Goal: Task Accomplishment & Management: Complete application form

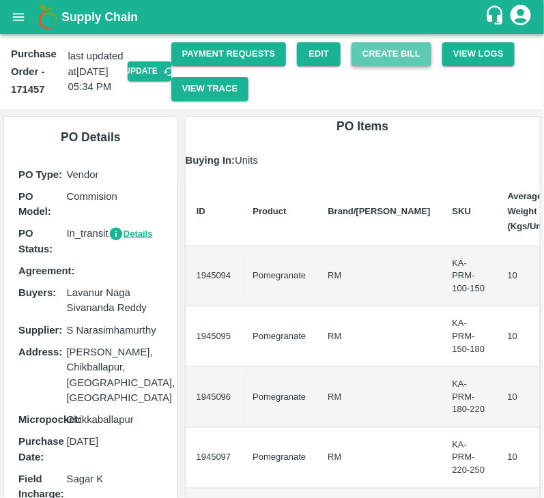
click at [372, 66] on button "Create Bill" at bounding box center [392, 54] width 80 height 24
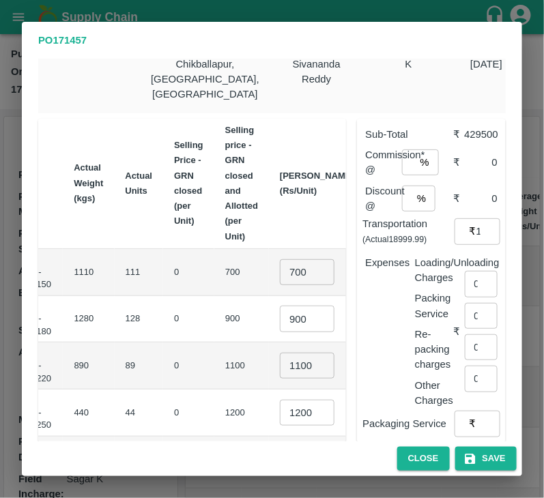
scroll to position [44, 0]
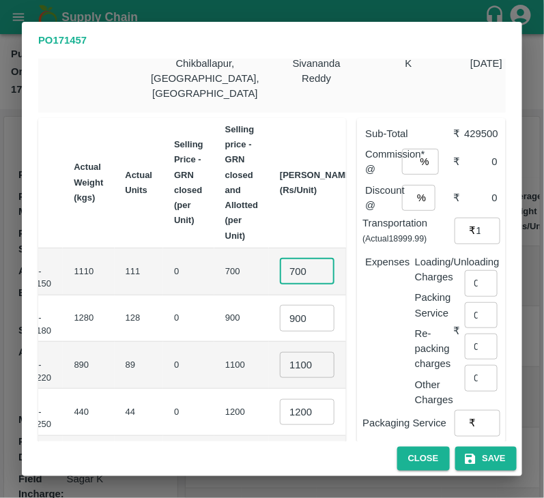
click at [280, 259] on input "700" at bounding box center [307, 272] width 55 height 26
type input "850"
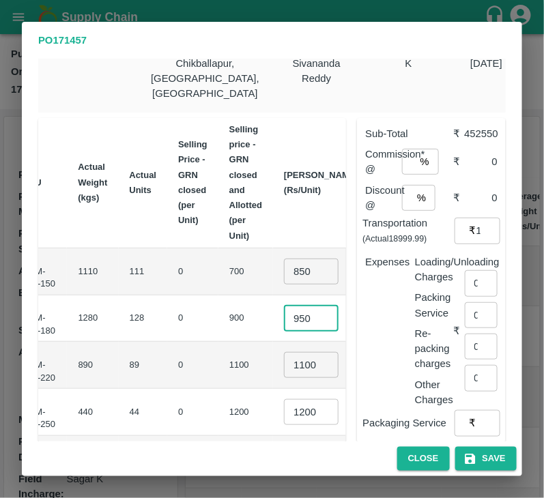
type input "950"
type input "1100"
type input "1300"
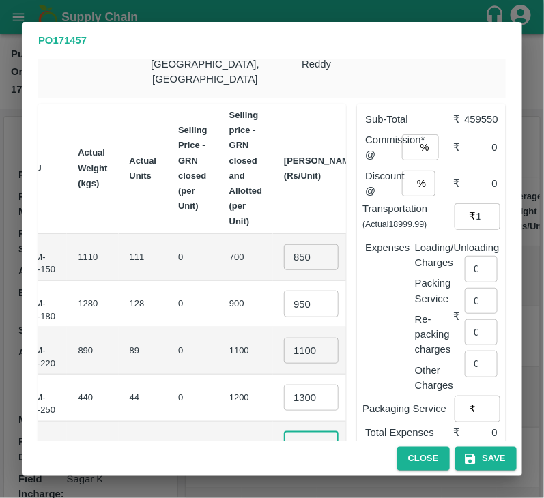
type input "1500"
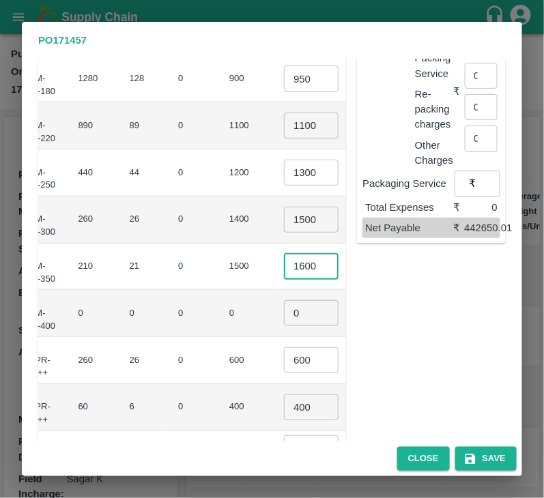
type input "1600"
type input "1"
type input "800"
type input "550"
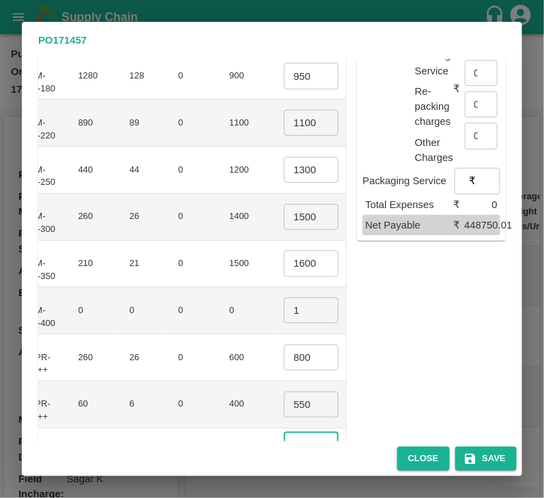
type input "1"
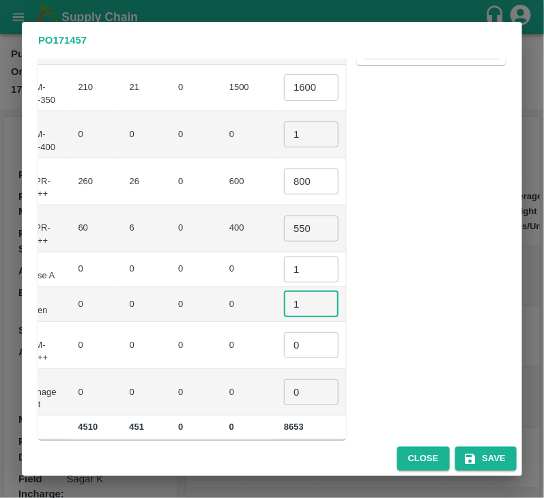
type input "1"
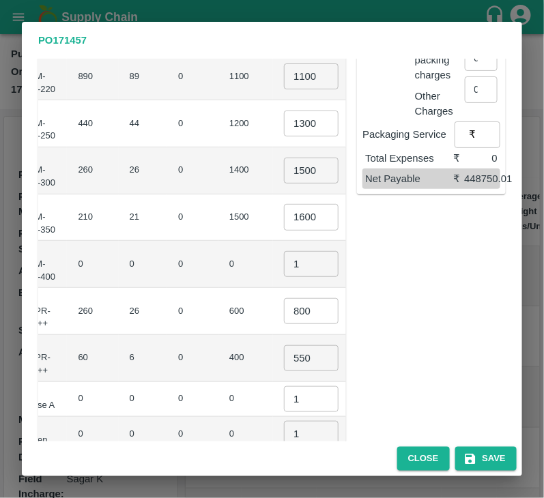
scroll to position [225, 0]
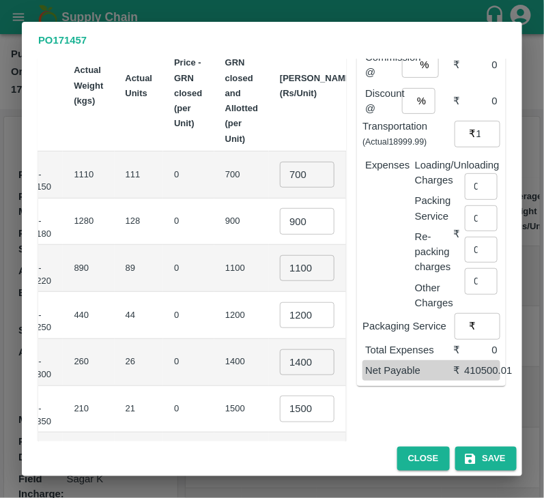
scroll to position [138, 0]
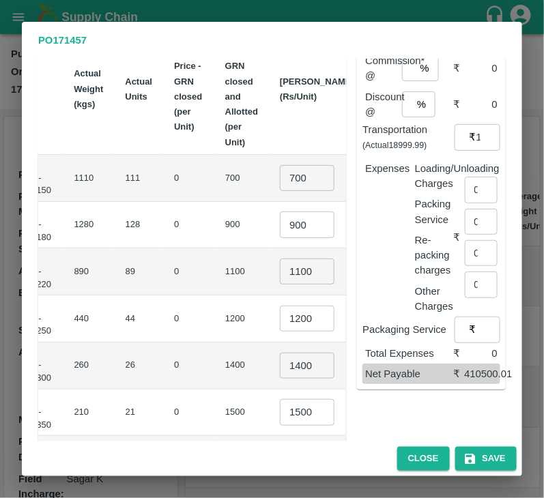
click at [269, 175] on td "700 ​" at bounding box center [317, 178] width 96 height 47
click at [280, 165] on input "700" at bounding box center [307, 178] width 55 height 26
type input "850"
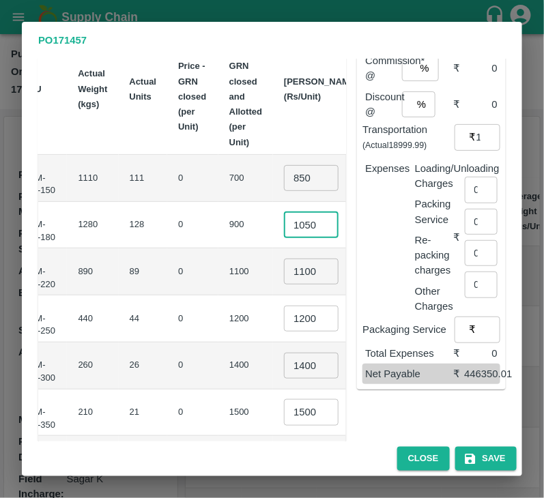
scroll to position [0, 4]
type input "1050"
type input "1350"
type input "1550"
type input "1700"
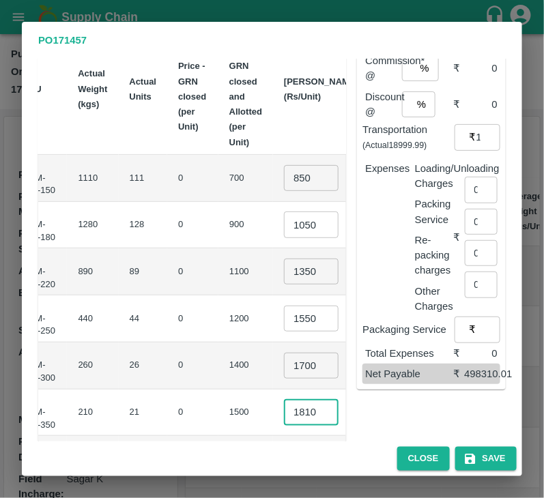
type input "1810"
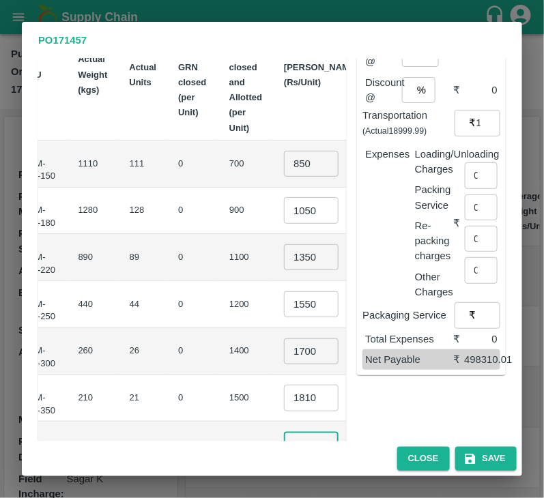
type input "1"
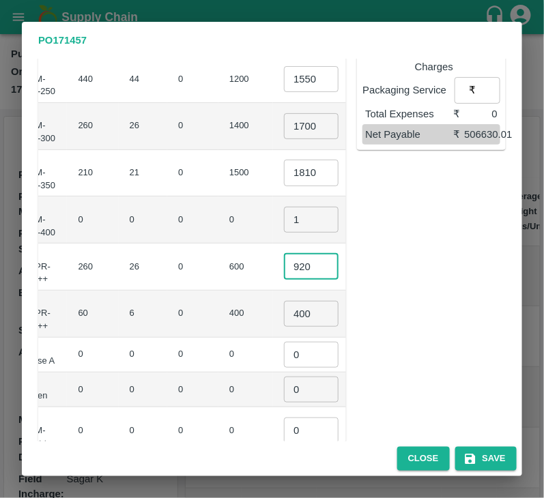
type input "920"
type input "700"
type input "1"
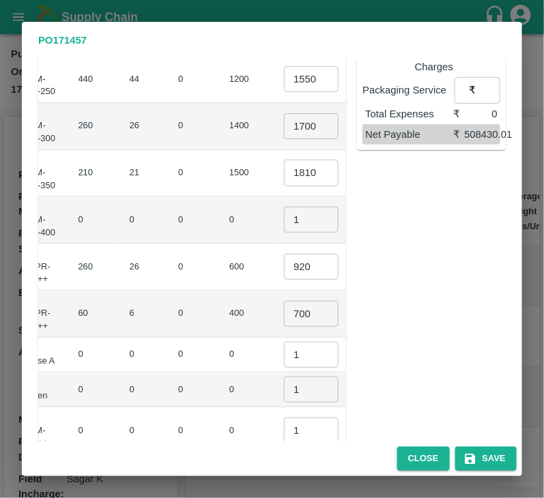
click at [449, 213] on div "Sub-Total ₹ 527430 Commission* @ % ​ ₹ 0 Discount @ % ​ ₹ 0 Transportation (Act…" at bounding box center [426, 150] width 160 height 752
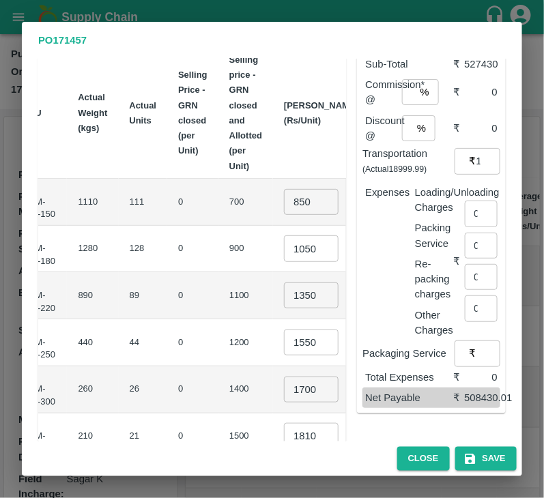
scroll to position [100, 0]
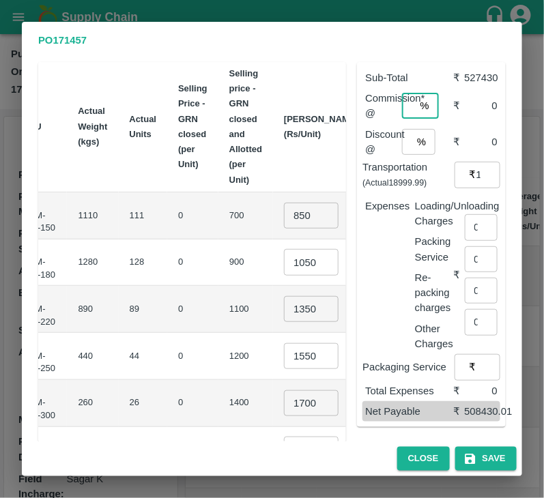
click at [408, 99] on input "number" at bounding box center [408, 106] width 13 height 26
type input "4"
click at [406, 129] on input "number" at bounding box center [407, 142] width 10 height 26
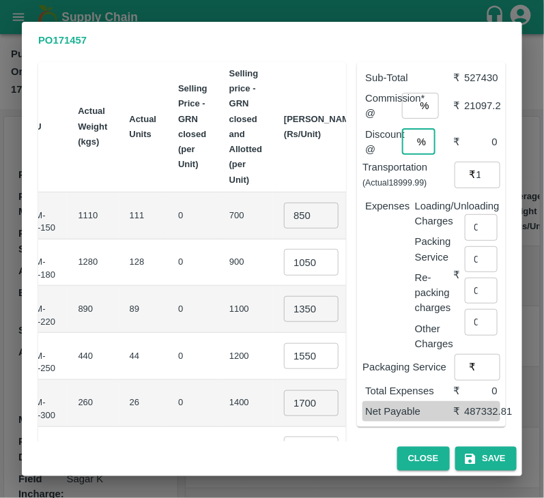
scroll to position [0, 4]
type input "0"
click at [403, 93] on input "4" at bounding box center [408, 106] width 13 height 26
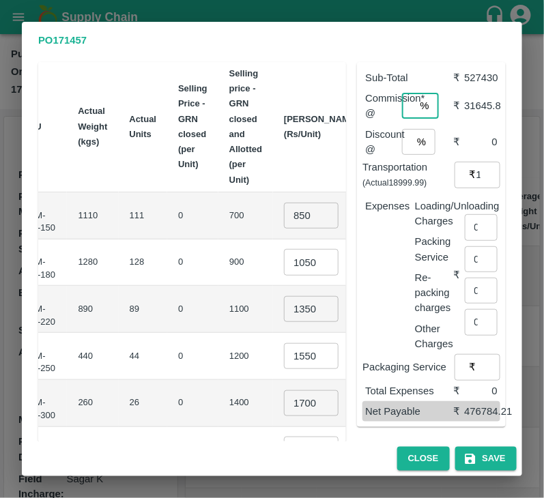
scroll to position [0, 4]
type input "6"
click at [402, 132] on input "0" at bounding box center [407, 142] width 10 height 26
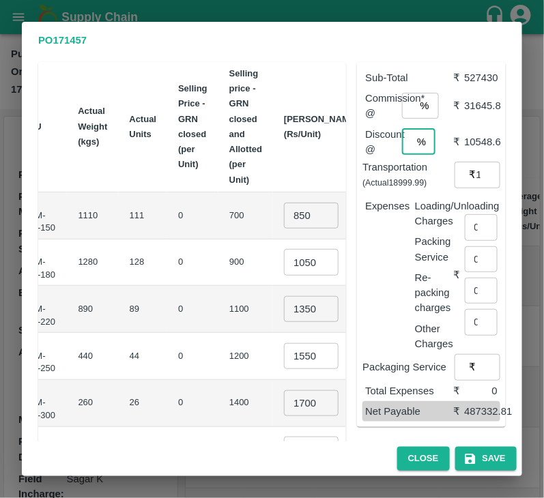
type input "2"
click at [466, 214] on input "0" at bounding box center [481, 227] width 33 height 26
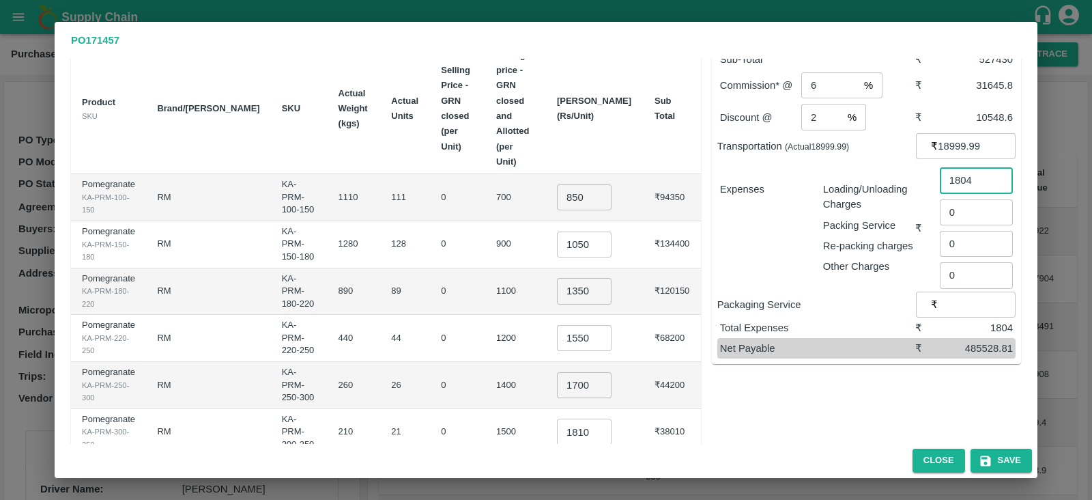
type input "1804"
click at [543, 141] on input "18999.99" at bounding box center [977, 146] width 78 height 26
type input "19000"
click at [543, 363] on div "Sub-Total ₹ 527430 Commission* @ 6 % ​ ₹ 31645.8 Discount @ 2 % ​ ₹ 10548.6 Tra…" at bounding box center [866, 204] width 309 height 321
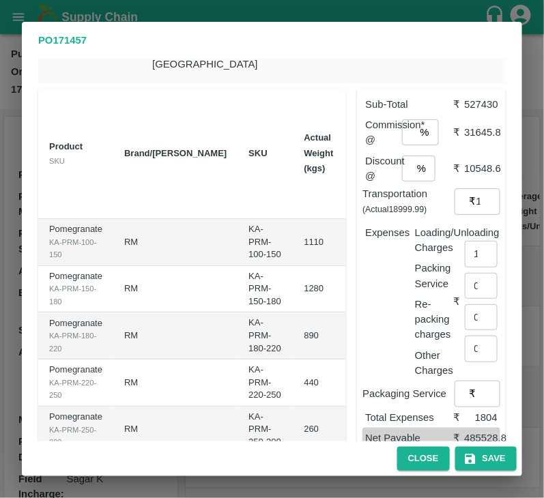
scroll to position [73, 0]
click at [412, 125] on input "6" at bounding box center [408, 133] width 13 height 26
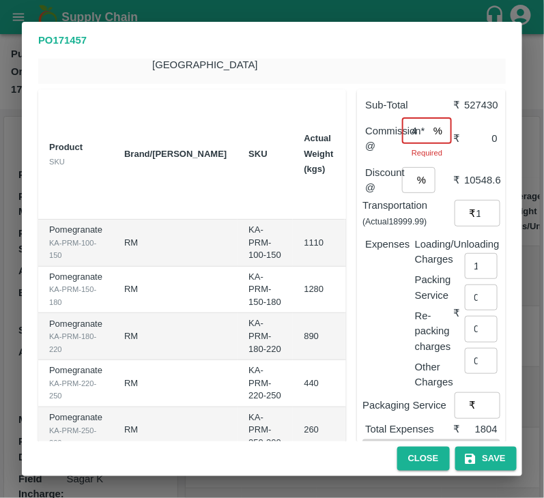
scroll to position [0, 4]
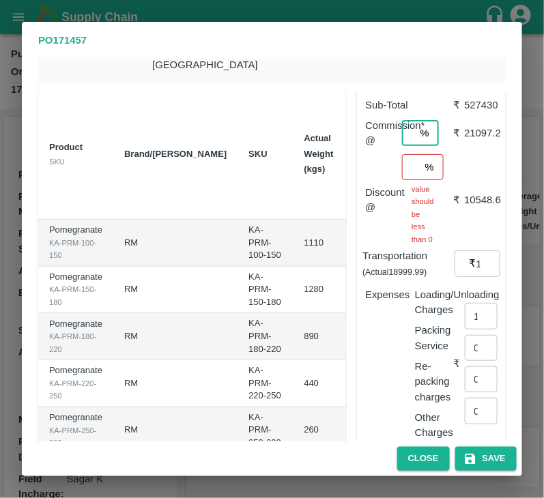
type input "4"
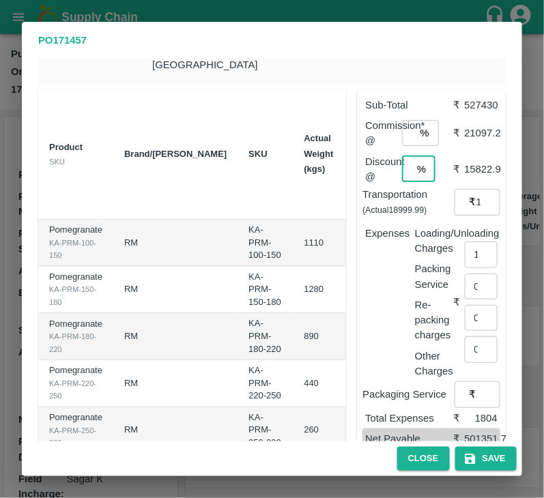
scroll to position [0, 5]
type input "3"
click at [412, 156] on input "3" at bounding box center [407, 169] width 10 height 26
type input "0"
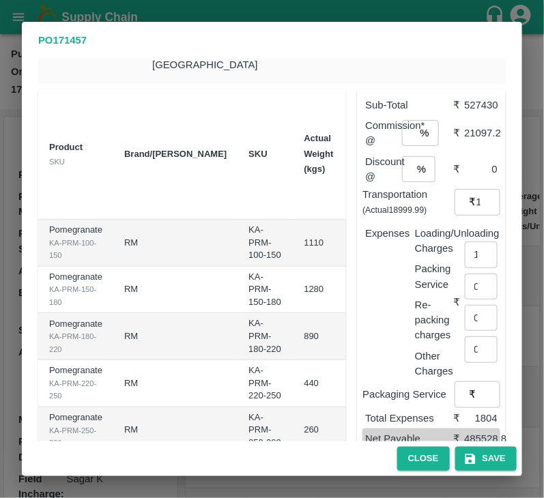
scroll to position [0, 0]
click at [389, 271] on div "Expenses" at bounding box center [379, 297] width 50 height 165
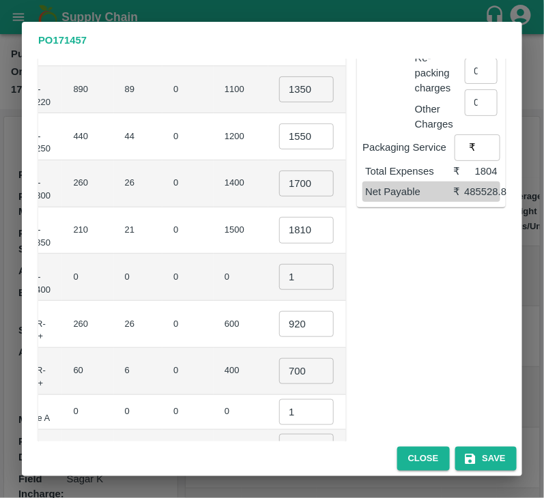
scroll to position [463, 0]
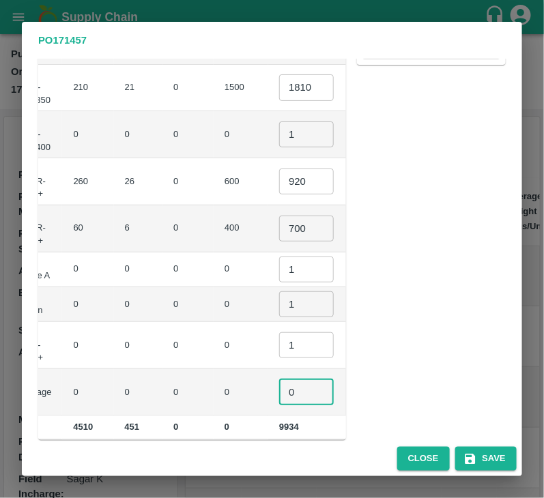
click at [279, 380] on input "0" at bounding box center [306, 393] width 55 height 26
type input "1"
click at [365, 369] on td "₹0" at bounding box center [393, 392] width 57 height 47
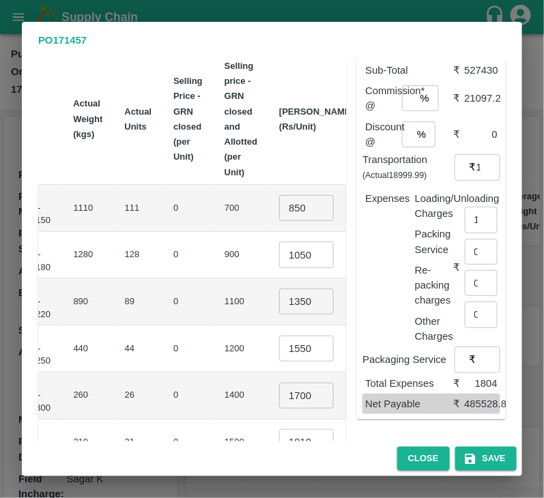
scroll to position [107, 0]
click at [380, 273] on div "Expenses" at bounding box center [379, 263] width 50 height 165
click at [279, 196] on input "850" at bounding box center [306, 209] width 55 height 26
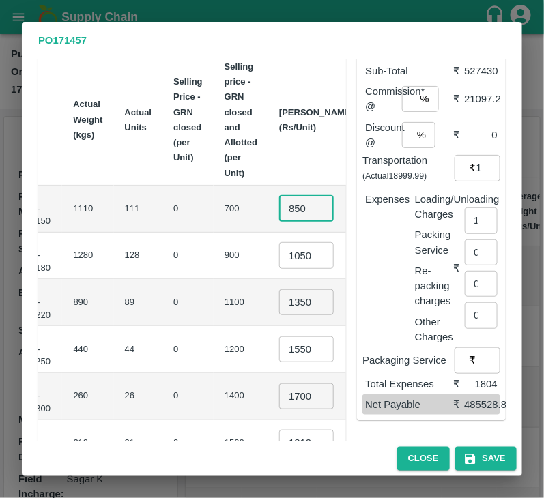
click at [279, 196] on input "850" at bounding box center [306, 209] width 55 height 26
type input "9"
type input "890"
click at [488, 457] on button "Save" at bounding box center [485, 459] width 61 height 24
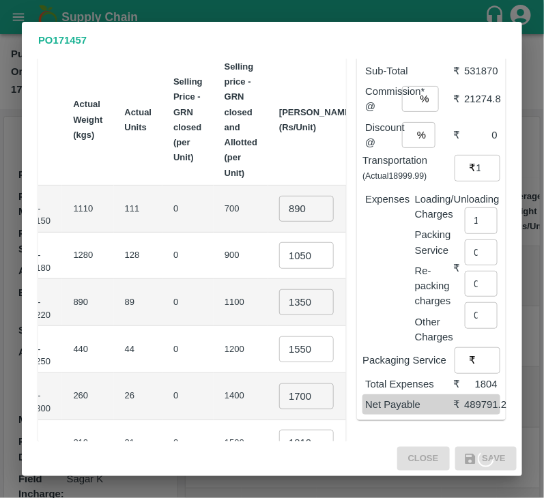
scroll to position [0, 0]
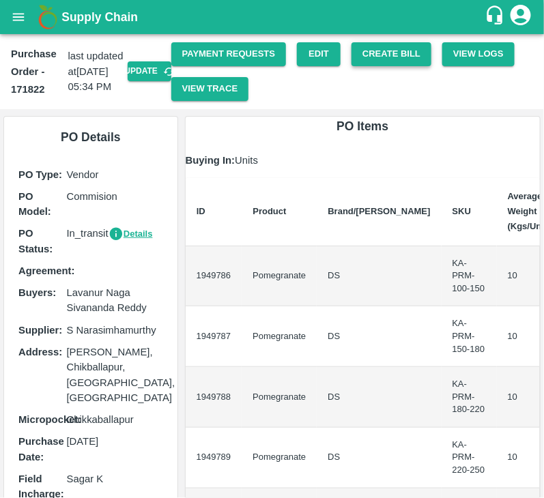
click at [372, 64] on button "Create Bill" at bounding box center [392, 54] width 80 height 24
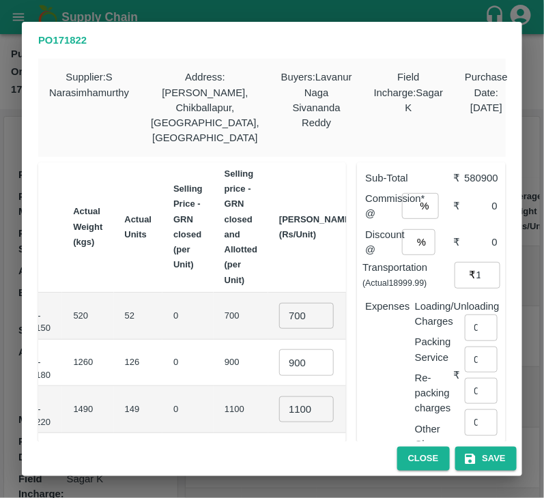
scroll to position [0, 224]
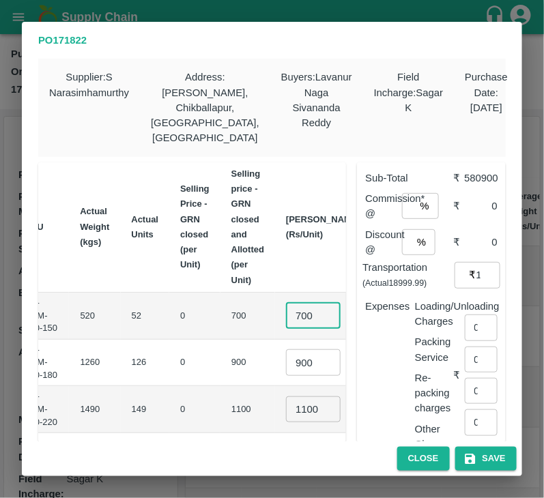
click at [286, 303] on input "700" at bounding box center [313, 316] width 55 height 26
type input "850"
type input "950"
type input "1100"
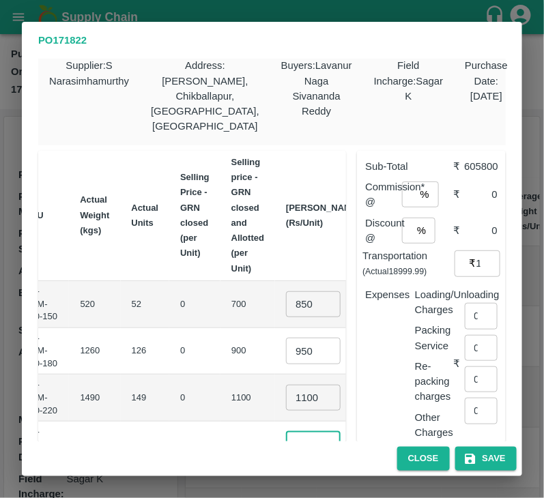
scroll to position [0, 4]
type input "1300"
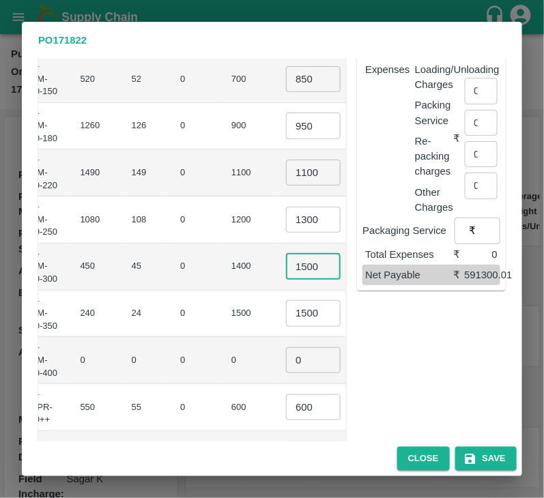
type input "1500"
type input "1600"
type input "1"
type input "800"
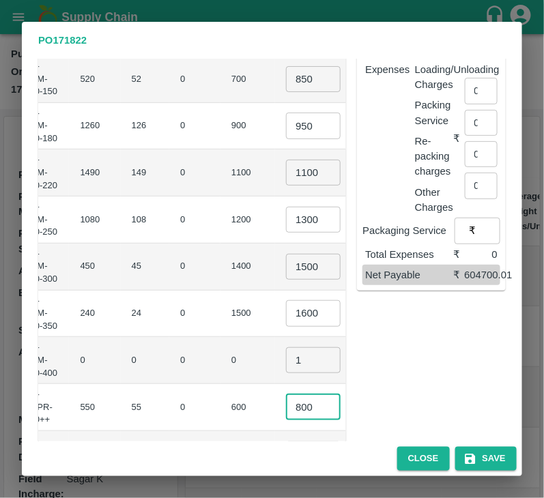
scroll to position [246, 0]
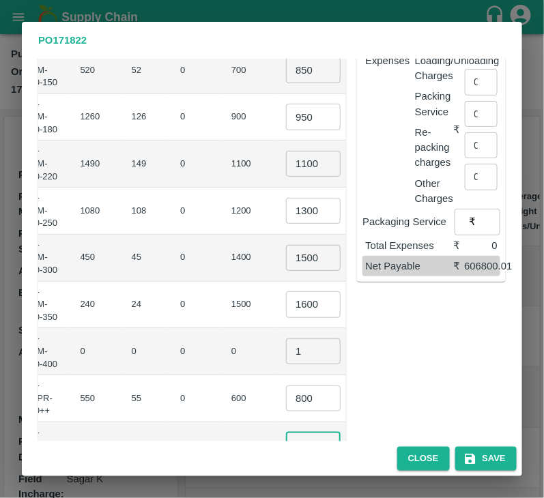
type input "550"
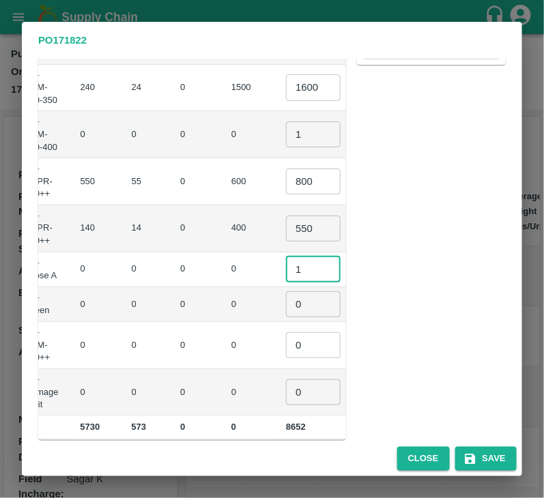
type input "1"
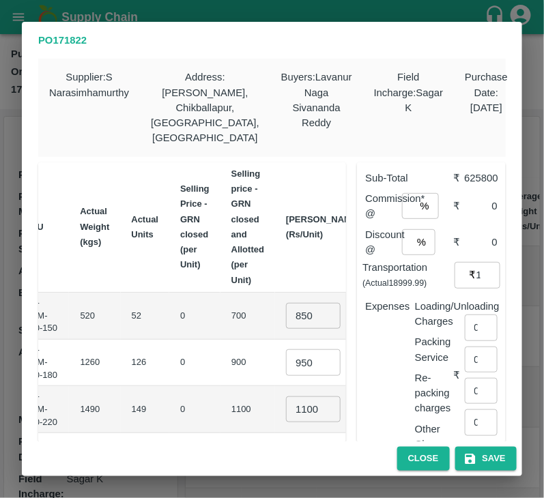
type input "1"
click at [408, 200] on input "number" at bounding box center [408, 206] width 13 height 26
type input "4"
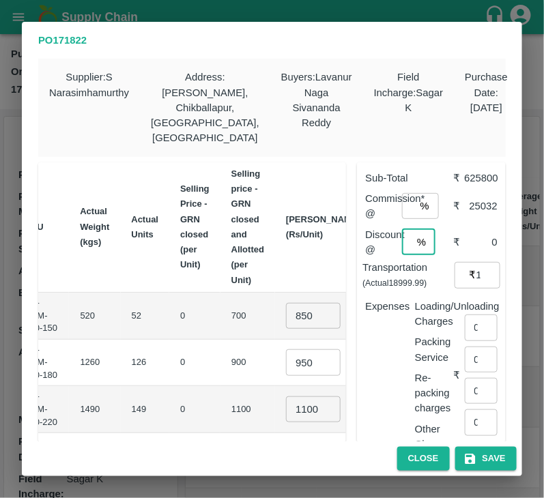
click at [407, 229] on input "number" at bounding box center [407, 242] width 10 height 26
type input "4"
click at [479, 262] on input "19000.99" at bounding box center [489, 275] width 24 height 26
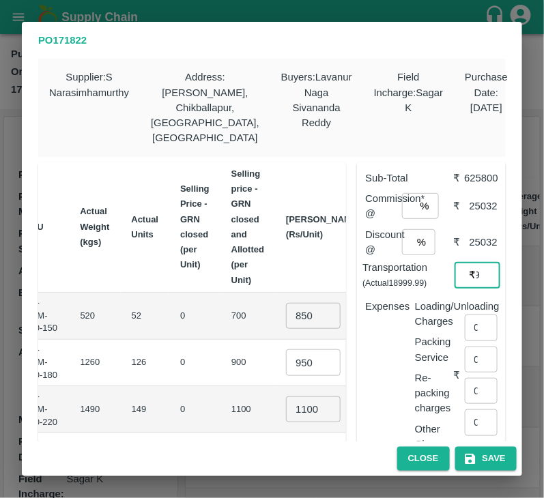
scroll to position [0, 6]
type input "1"
type input "190000"
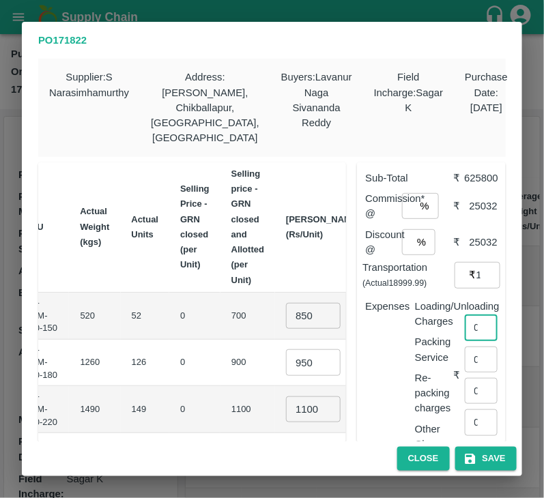
click at [465, 316] on input "0" at bounding box center [481, 328] width 33 height 26
type input "2292"
click at [395, 358] on div "Expenses" at bounding box center [379, 370] width 50 height 165
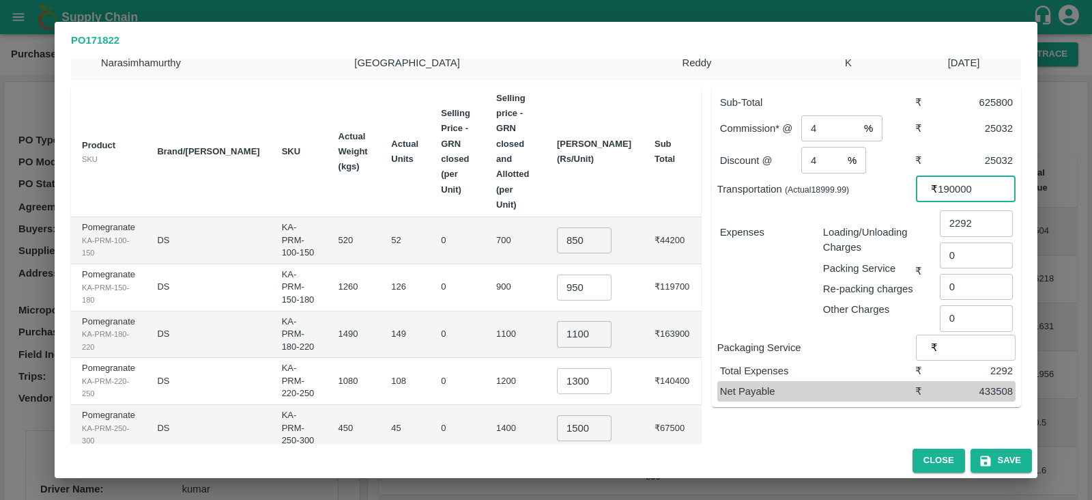
click at [543, 182] on input "190000" at bounding box center [977, 189] width 78 height 26
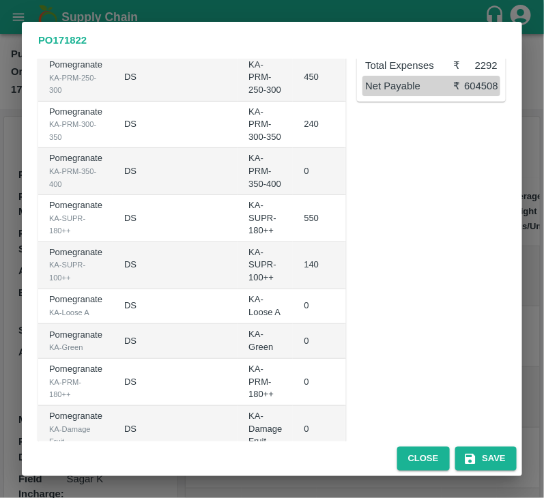
type input "19000"
click at [436, 360] on div "Sub-Total ₹ 625800 Commission* @ 4 % ​ ₹ 25032 Discount @ 4 % ​ ₹ 25032 Transpo…" at bounding box center [426, 102] width 160 height 752
drag, startPoint x: 486, startPoint y: 474, endPoint x: 415, endPoint y: 272, distance: 213.6
click at [415, 272] on div "PO 171822 Supplier : S Narasimhamurthy Address : Jataru Hosahalli, Chikballapur…" at bounding box center [272, 249] width 500 height 455
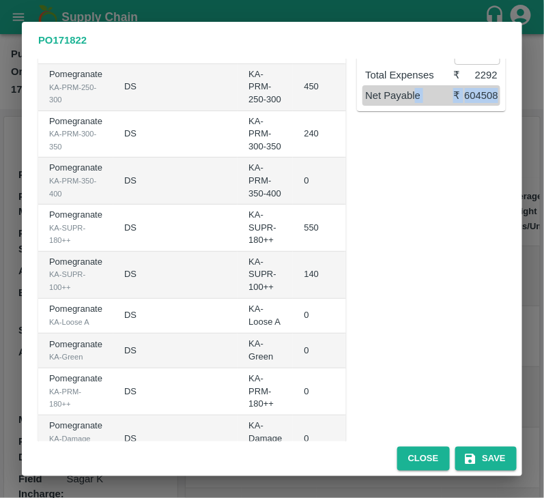
scroll to position [463, 0]
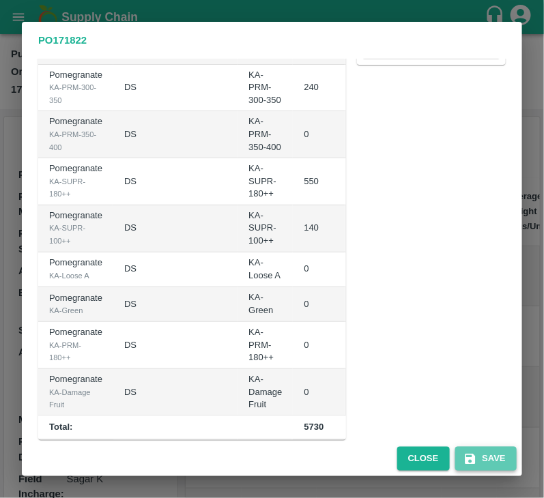
click at [492, 466] on button "Save" at bounding box center [485, 459] width 61 height 24
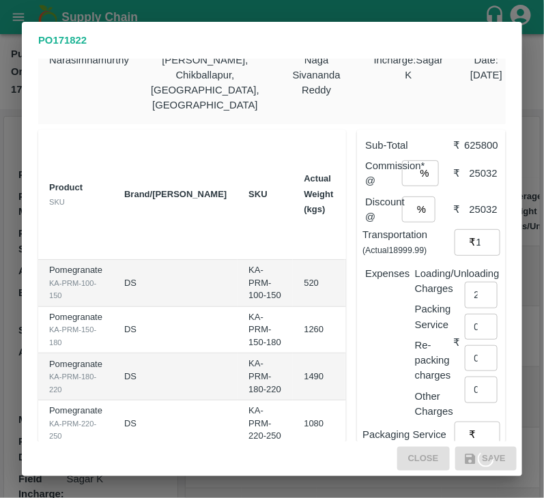
scroll to position [0, 0]
